Goal: Find specific page/section: Find specific page/section

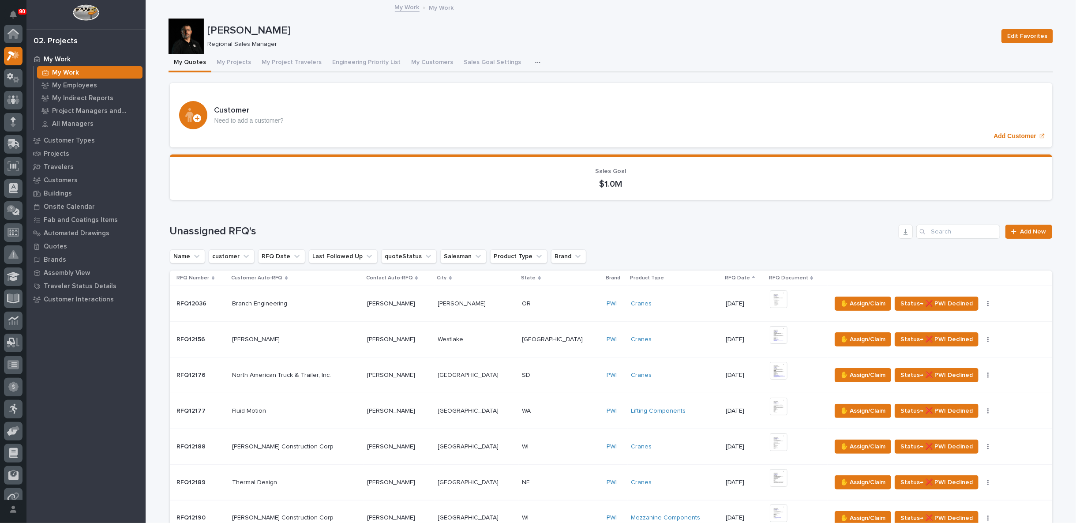
scroll to position [22, 0]
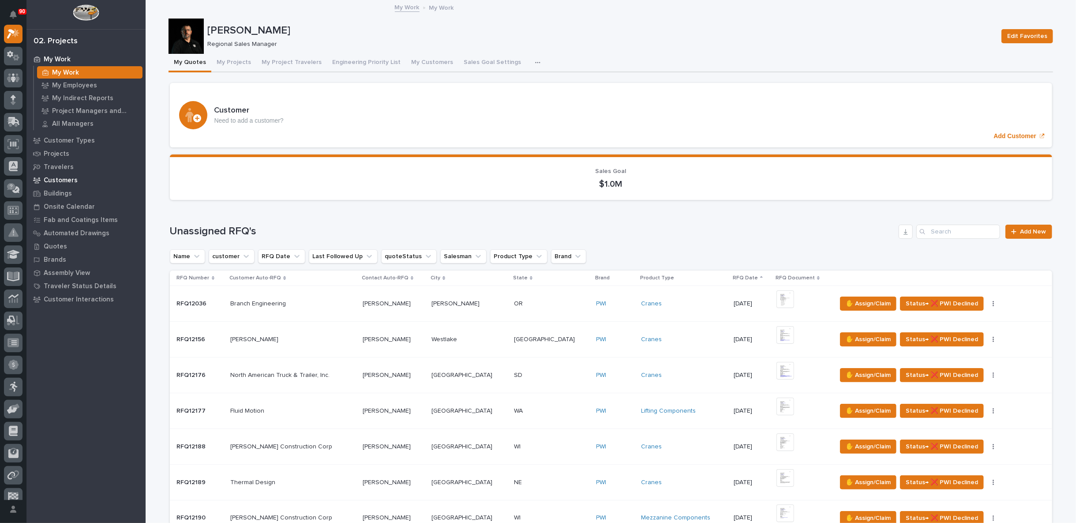
click at [56, 178] on p "Customers" at bounding box center [61, 180] width 34 height 8
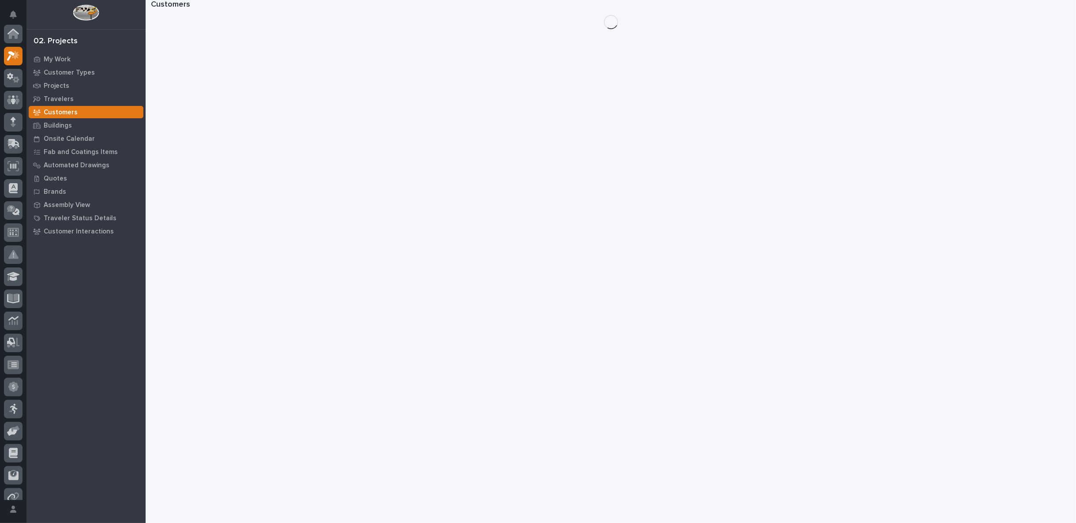
scroll to position [22, 0]
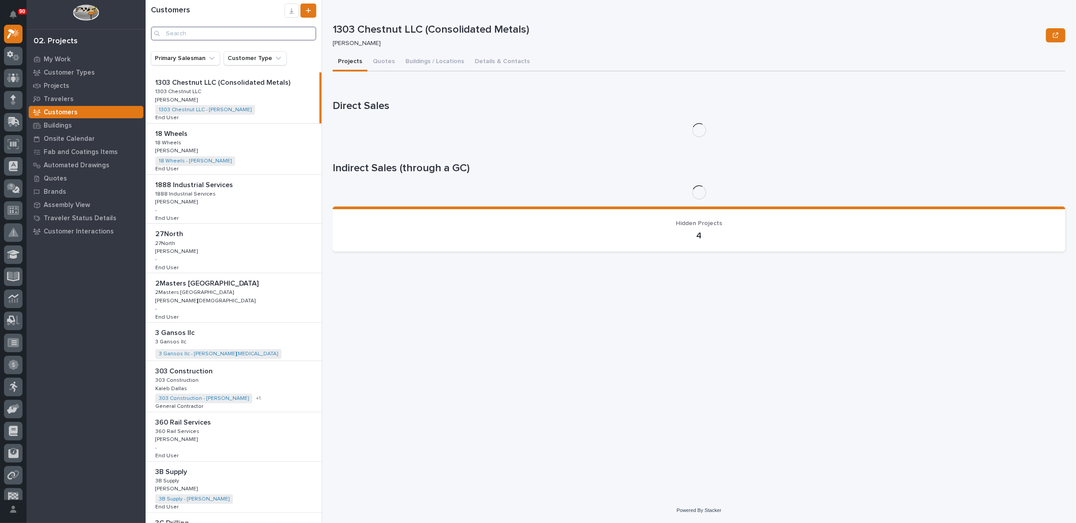
click at [194, 35] on input "Search" at bounding box center [233, 33] width 165 height 14
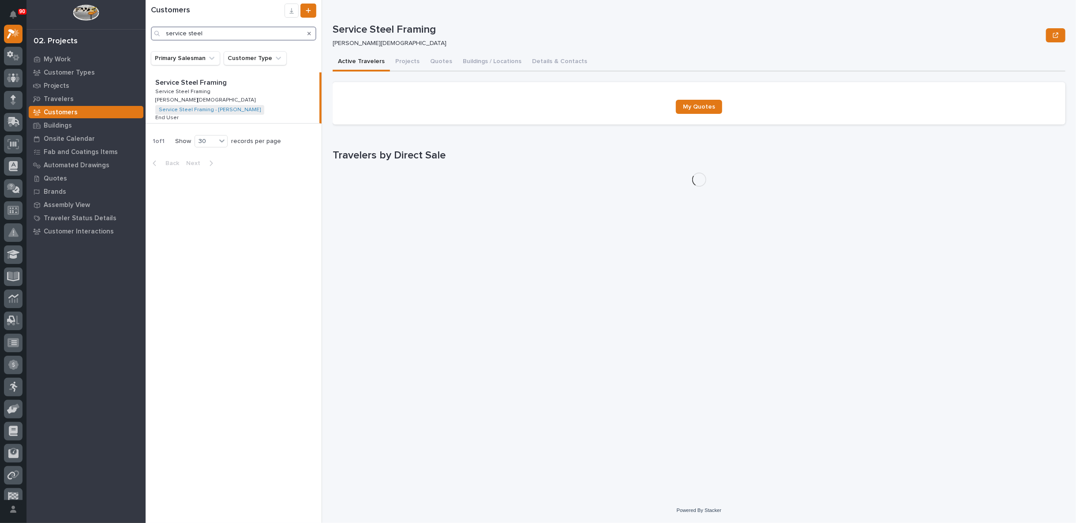
type input "service steel"
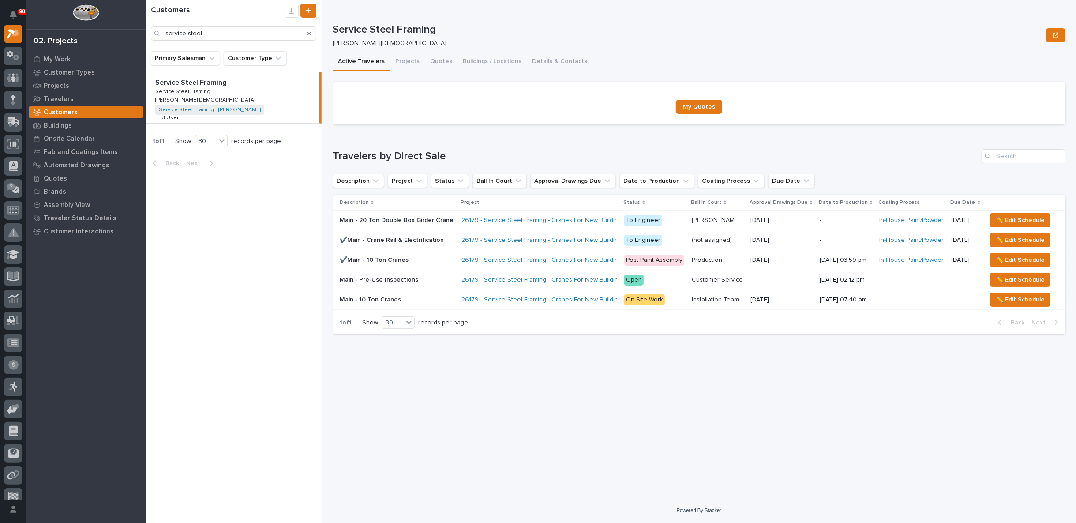
click at [201, 99] on div "Service Steel Framing Service Steel Framing Service Steel Framing Service Steel…" at bounding box center [233, 97] width 174 height 51
click at [485, 63] on button "Buildings / Locations" at bounding box center [491, 62] width 69 height 19
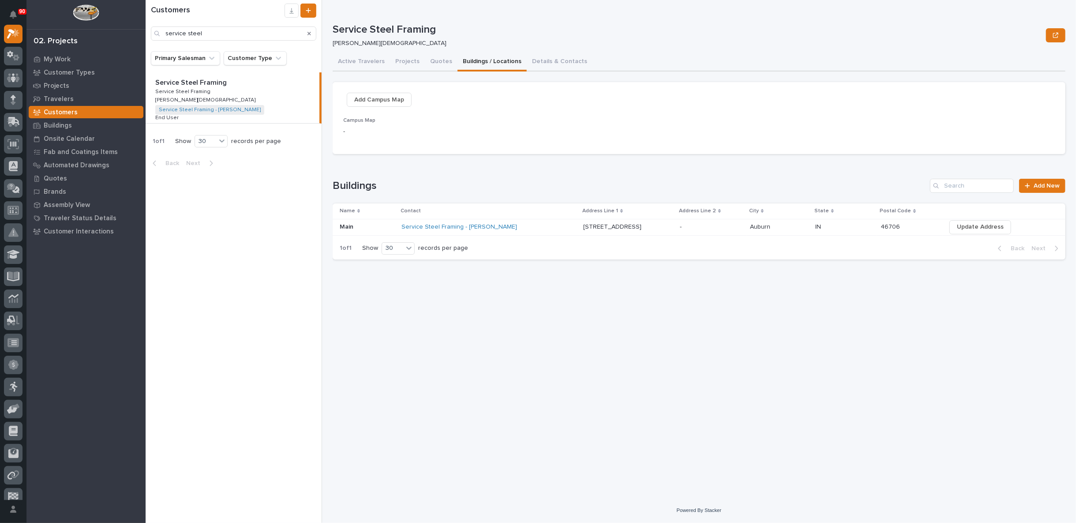
click at [556, 226] on div "Service Steel Framing - [PERSON_NAME]" at bounding box center [478, 226] width 154 height 7
